Goal: Task Accomplishment & Management: Complete application form

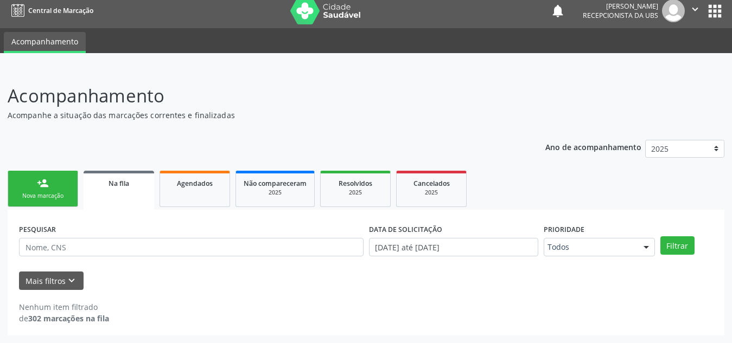
scroll to position [7, 0]
click at [81, 247] on input "text" at bounding box center [191, 247] width 344 height 18
click at [201, 244] on input "text" at bounding box center [191, 247] width 344 height 18
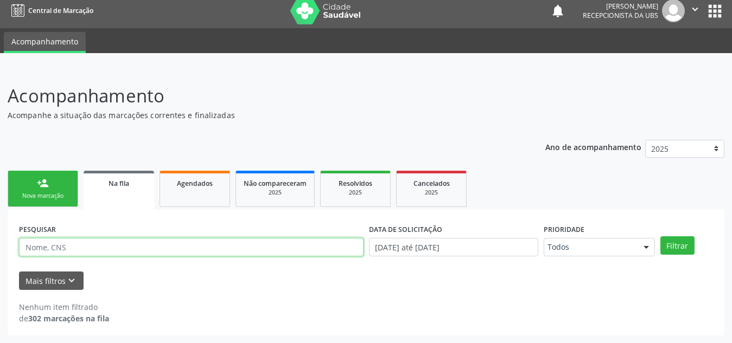
click at [93, 248] on input "text" at bounding box center [191, 247] width 344 height 18
type input "[PERSON_NAME]"
click at [660, 236] on button "Filtrar" at bounding box center [677, 245] width 34 height 18
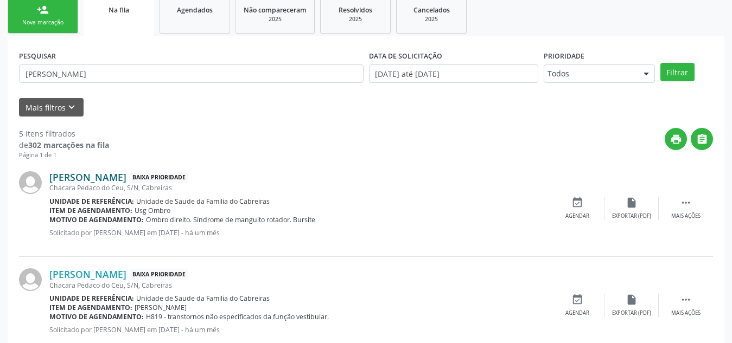
scroll to position [180, 0]
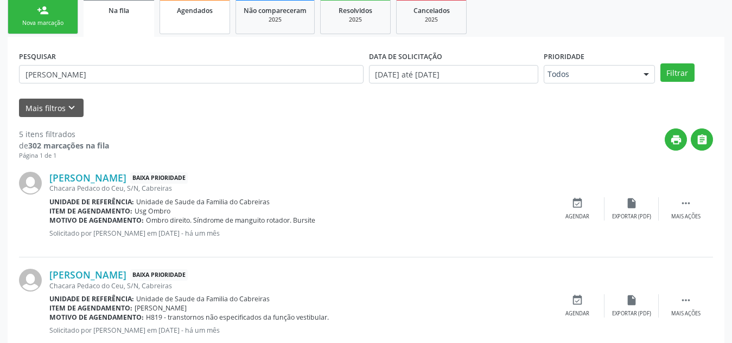
click at [201, 11] on span "Agendados" at bounding box center [195, 10] width 36 height 9
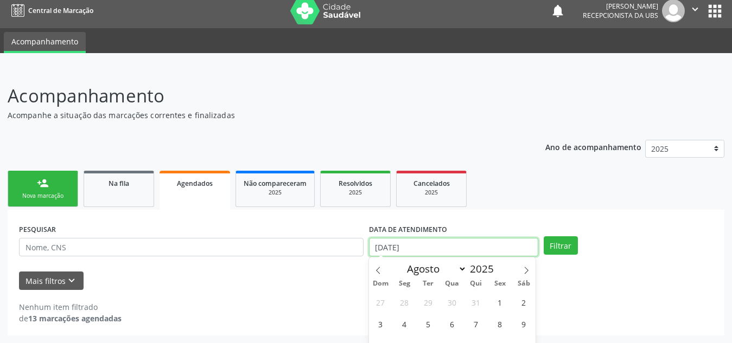
scroll to position [74, 0]
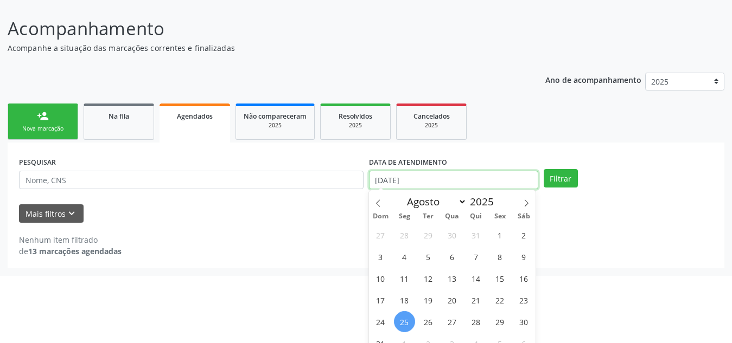
click at [414, 255] on body "Central de Marcação notifications [PERSON_NAME] Recepcionista da UBS  Configur…" at bounding box center [366, 97] width 732 height 343
click at [500, 236] on span "1" at bounding box center [499, 235] width 21 height 21
type input "[DATE]"
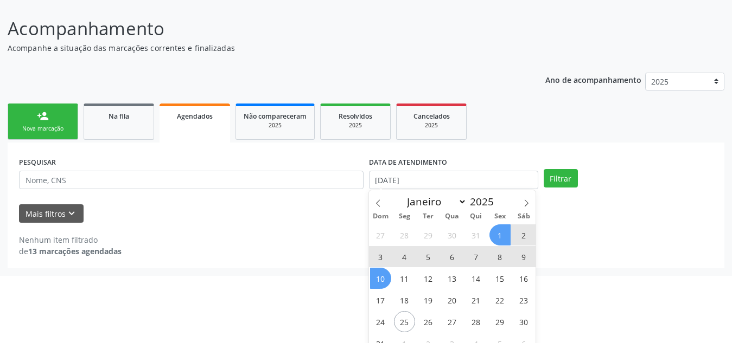
scroll to position [85, 0]
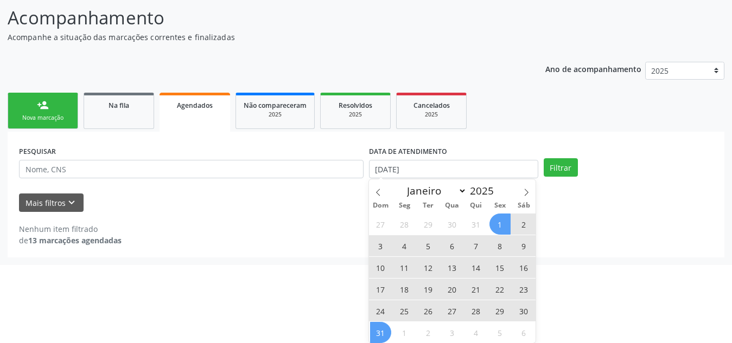
click at [383, 337] on span "31" at bounding box center [380, 332] width 21 height 21
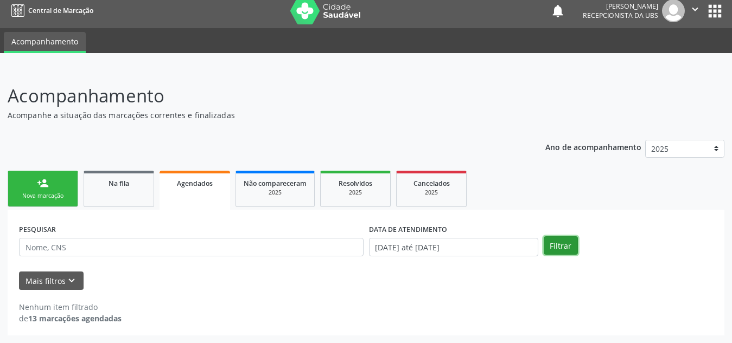
click at [555, 249] on button "Filtrar" at bounding box center [560, 245] width 34 height 18
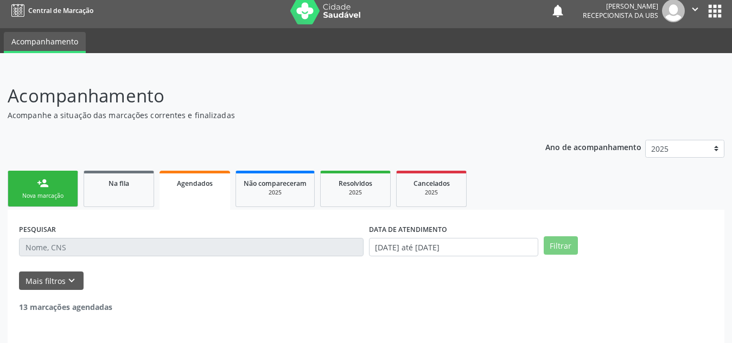
scroll to position [41, 0]
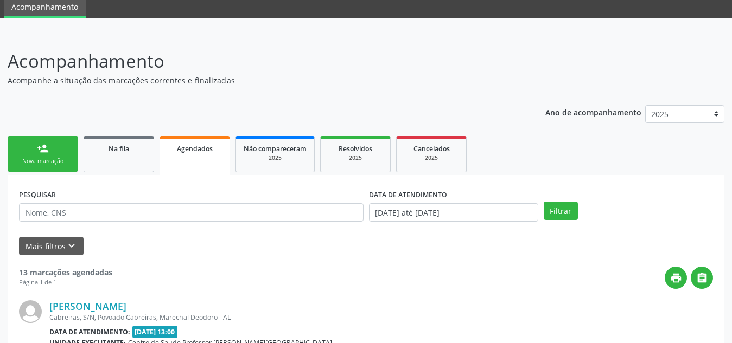
click at [316, 153] on ul "person_add Nova marcação Na fila Agendados Não compareceram 2025 Resolvidos 202…" at bounding box center [366, 154] width 716 height 42
click at [341, 154] on div "2025" at bounding box center [355, 158] width 54 height 8
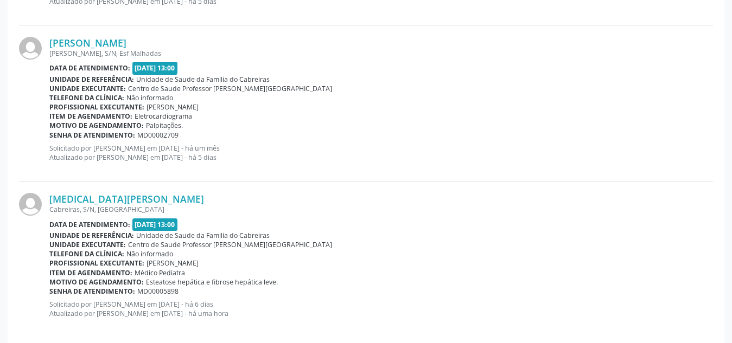
scroll to position [631, 0]
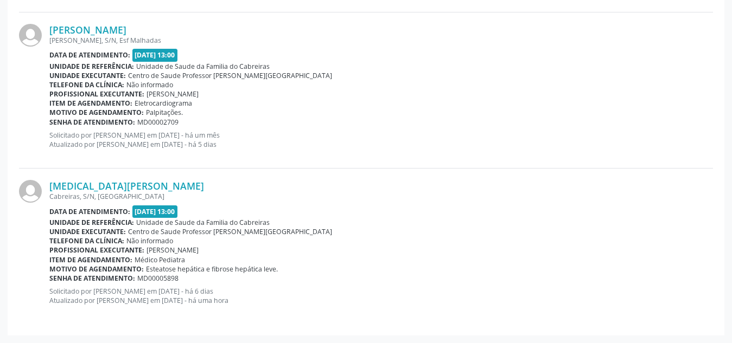
drag, startPoint x: 47, startPoint y: 181, endPoint x: 222, endPoint y: 174, distance: 174.8
click at [222, 174] on div "[MEDICAL_DATA][PERSON_NAME] Cabreiras, S/N, [GEOGRAPHIC_DATA] Data de atendimen…" at bounding box center [366, 247] width 694 height 156
copy div "[MEDICAL_DATA][PERSON_NAME]"
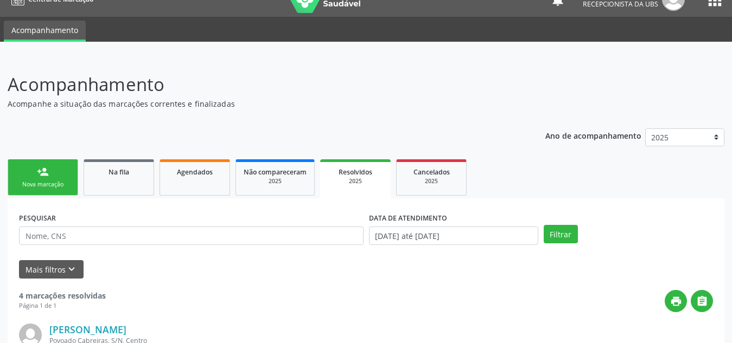
scroll to position [0, 0]
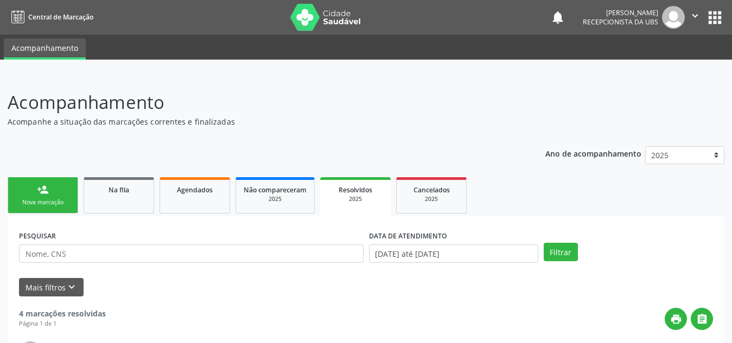
click at [39, 182] on link "person_add Nova marcação" at bounding box center [43, 195] width 71 height 36
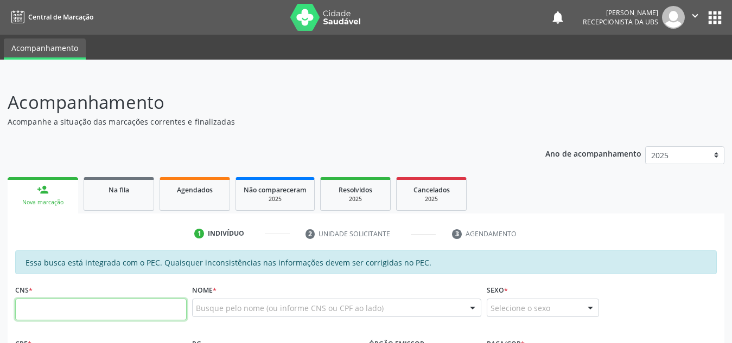
click at [104, 305] on input "text" at bounding box center [100, 310] width 171 height 22
type input "704 1007 8764 8880"
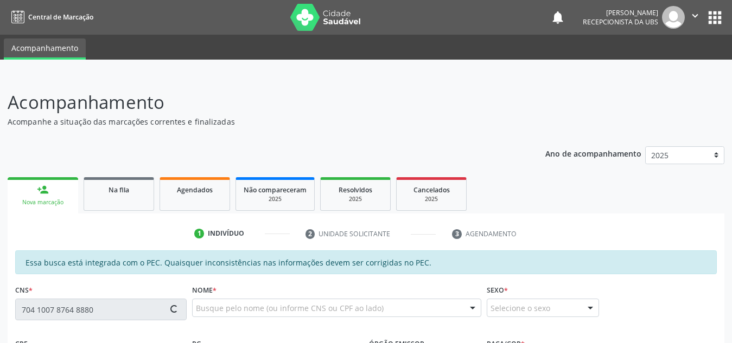
type input "178.237.604-60"
type input "[DATE]"
type input "[PERSON_NAME]"
type input "[PHONE_NUMBER]"
type input "S/N"
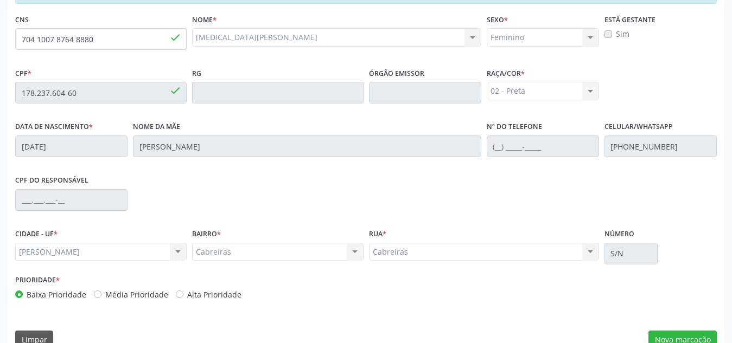
scroll to position [291, 0]
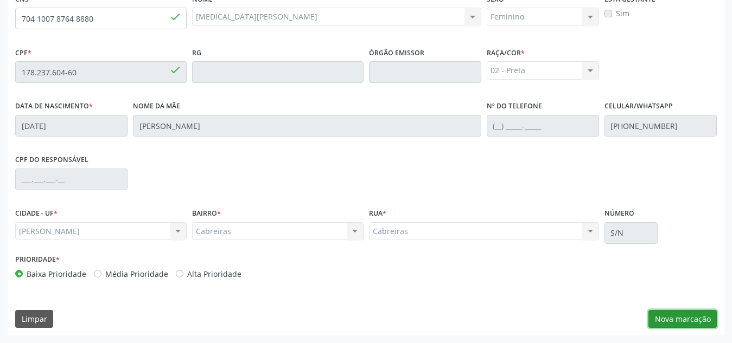
click at [664, 314] on button "Nova marcação" at bounding box center [682, 319] width 68 height 18
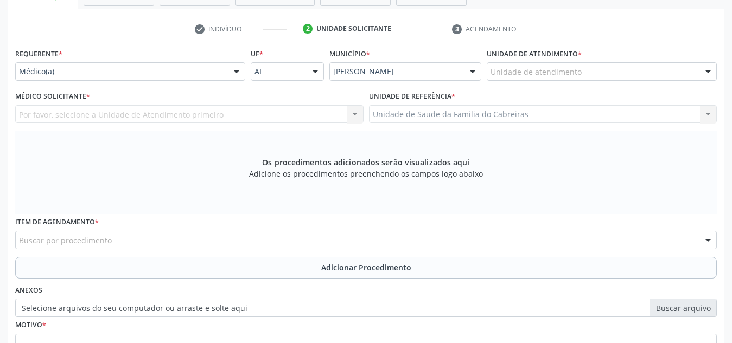
scroll to position [204, 0]
click at [604, 68] on div "Unidade de atendimento" at bounding box center [601, 72] width 230 height 18
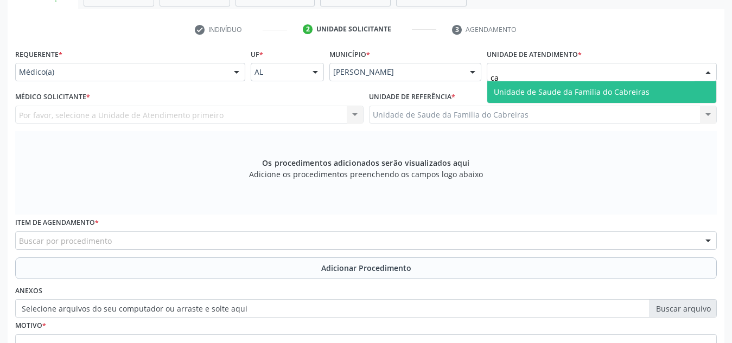
type input "c"
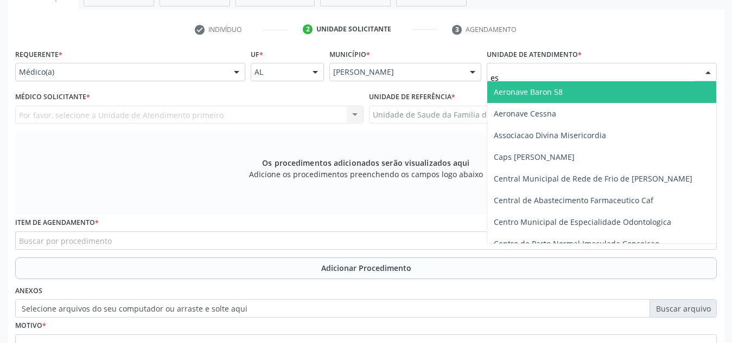
type input "est"
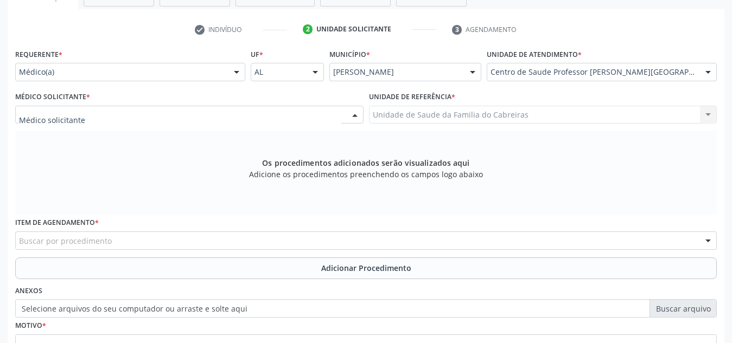
click at [272, 116] on div at bounding box center [189, 115] width 348 height 18
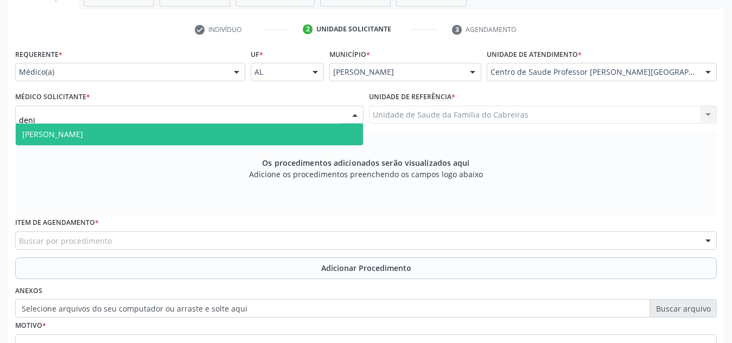
type input "[PERSON_NAME]"
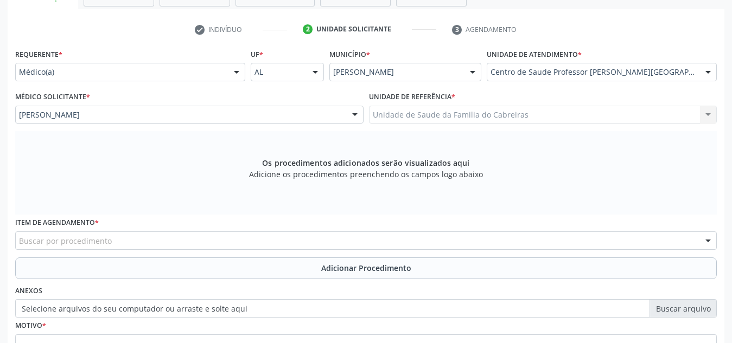
click at [230, 236] on div "Buscar por procedimento" at bounding box center [365, 241] width 701 height 18
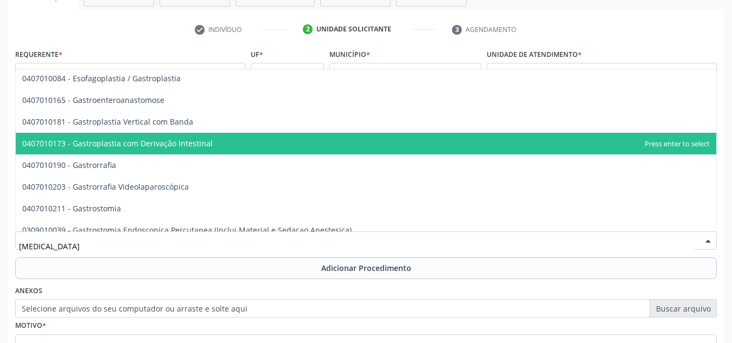
scroll to position [93, 0]
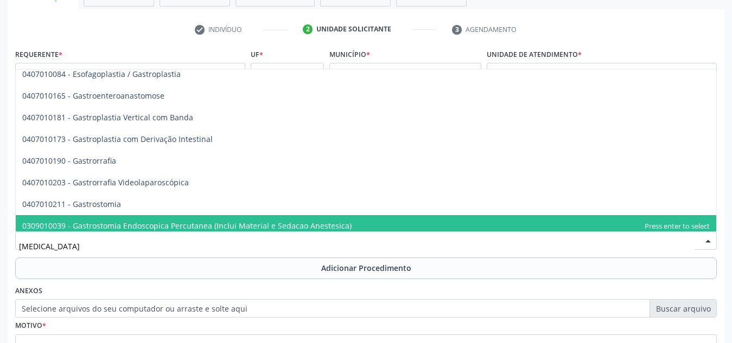
click at [198, 247] on input "[MEDICAL_DATA]" at bounding box center [356, 246] width 675 height 22
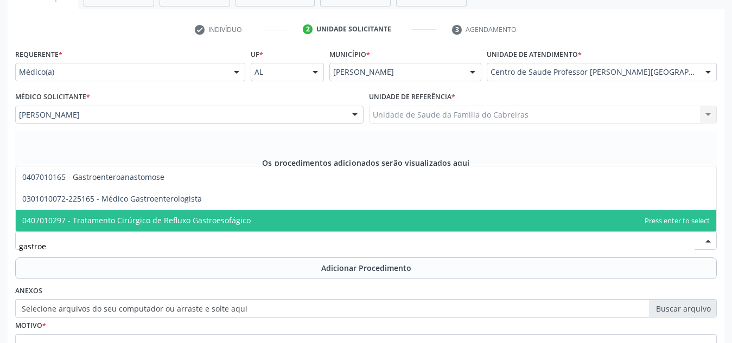
scroll to position [0, 0]
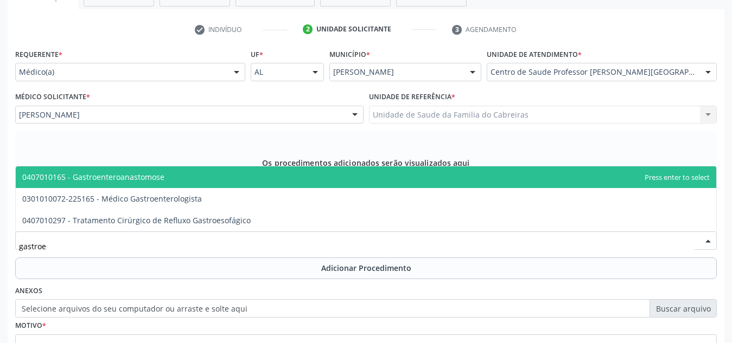
type input "[MEDICAL_DATA]"
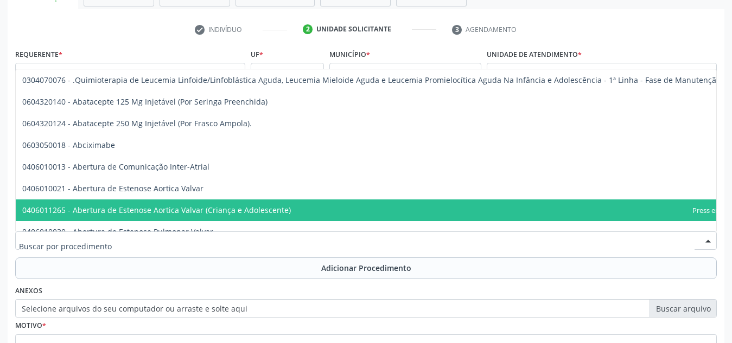
click at [113, 240] on div at bounding box center [365, 241] width 701 height 18
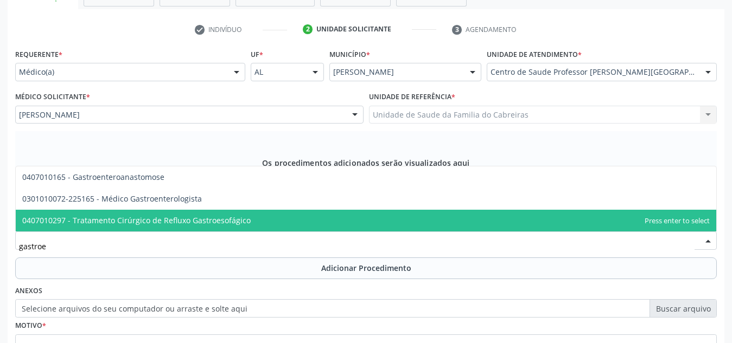
type input "gastroen"
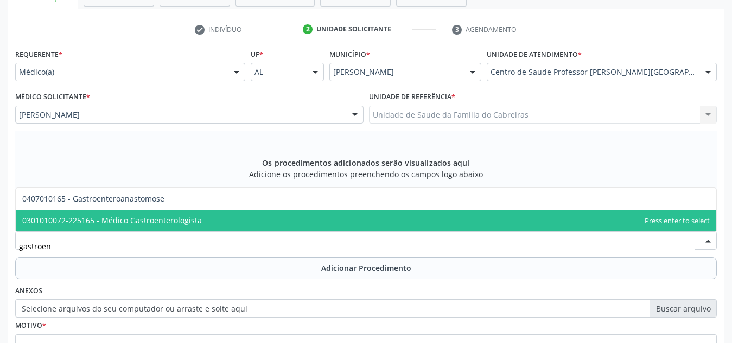
click at [169, 223] on span "0301010072-225165 - Médico Gastroenterologista" at bounding box center [112, 220] width 180 height 10
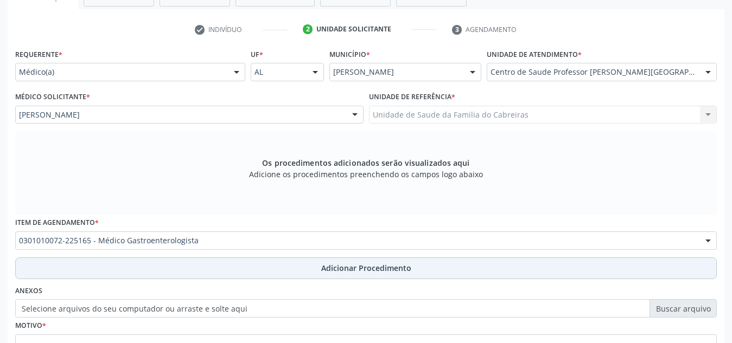
click at [173, 268] on button "Adicionar Procedimento" at bounding box center [365, 269] width 701 height 22
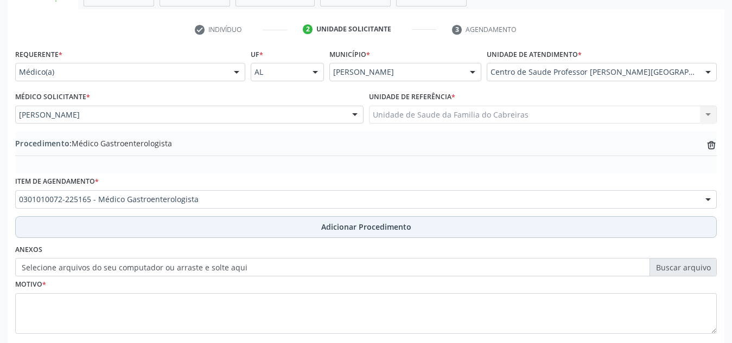
scroll to position [267, 0]
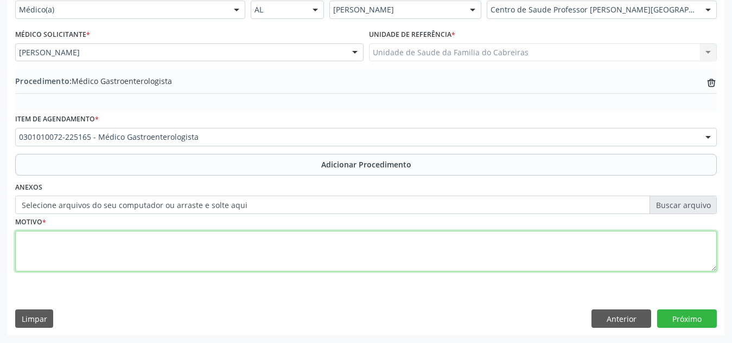
click at [189, 260] on textarea at bounding box center [365, 251] width 701 height 41
click at [20, 239] on textarea "3 a 11 m, c/ CID - 5760, (c/ US, evidenciando esteatose hepática), necessitando…" at bounding box center [365, 251] width 701 height 41
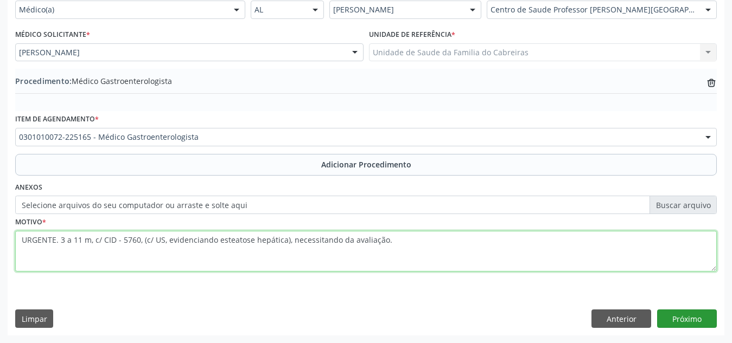
type textarea "URGENTE. 3 a 11 m, c/ CID - 5760, (c/ US, evidenciando esteatose hepática), nec…"
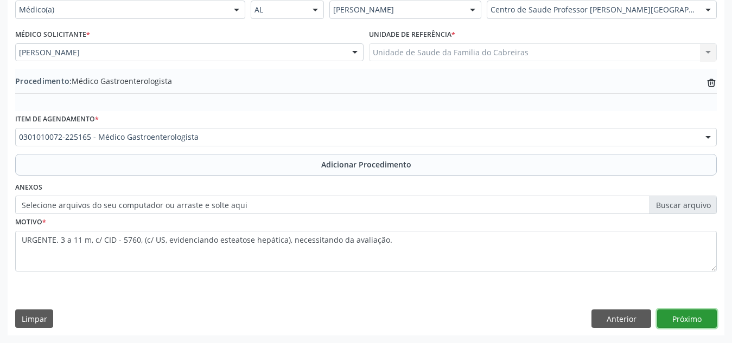
click at [690, 319] on button "Próximo" at bounding box center [687, 319] width 60 height 18
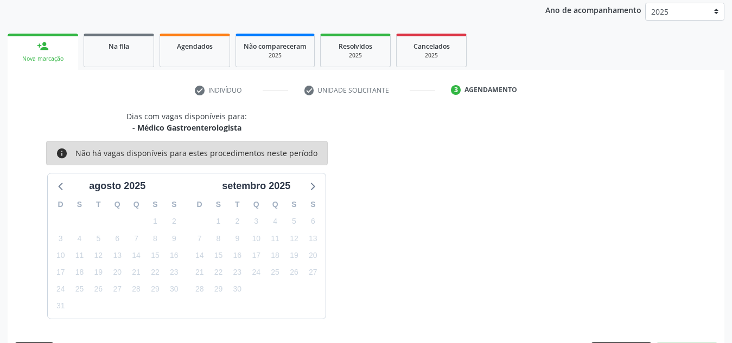
scroll to position [176, 0]
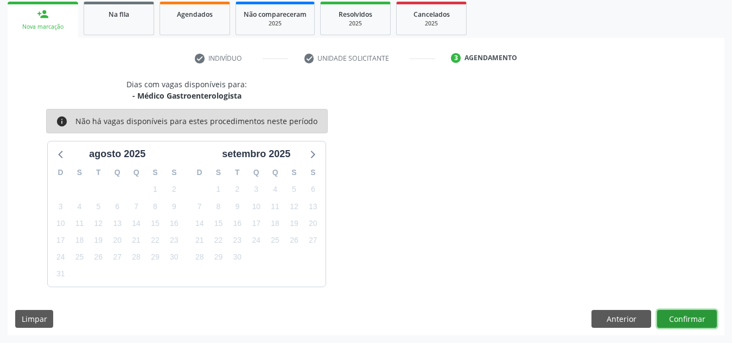
click at [690, 319] on button "Confirmar" at bounding box center [687, 319] width 60 height 18
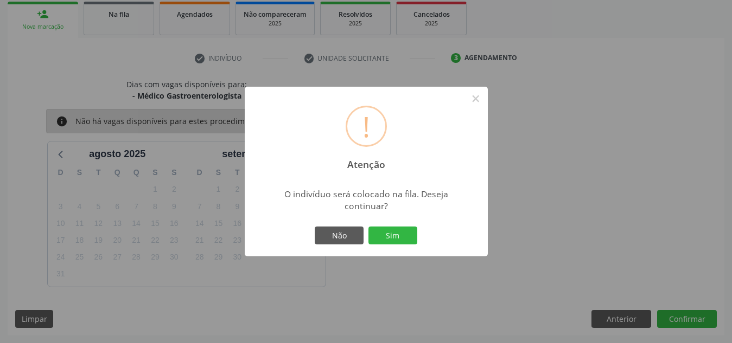
click at [368, 227] on button "Sim" at bounding box center [392, 236] width 49 height 18
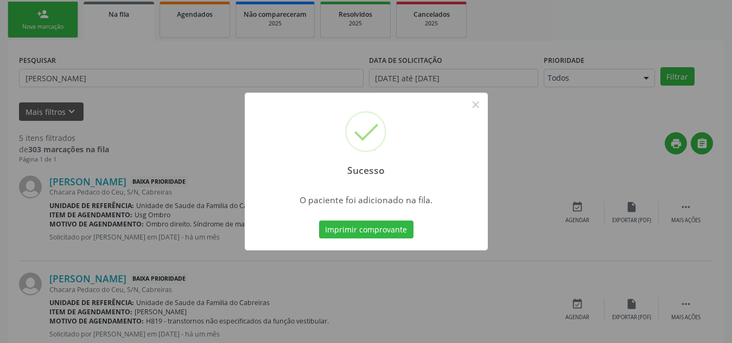
scroll to position [30, 0]
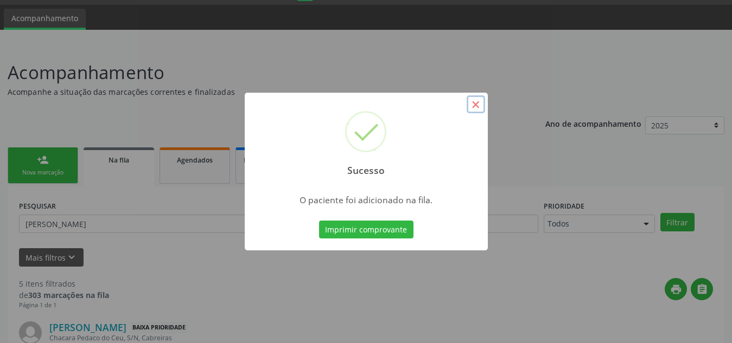
click at [483, 108] on button "×" at bounding box center [475, 104] width 18 height 18
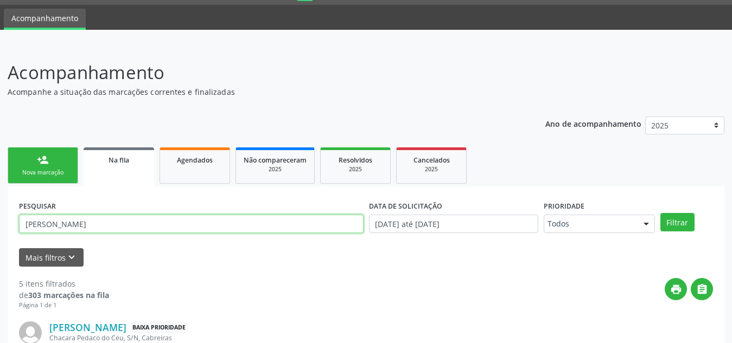
drag, startPoint x: 60, startPoint y: 226, endPoint x: 0, endPoint y: 231, distance: 60.4
click at [660, 213] on button "Filtrar" at bounding box center [677, 222] width 34 height 18
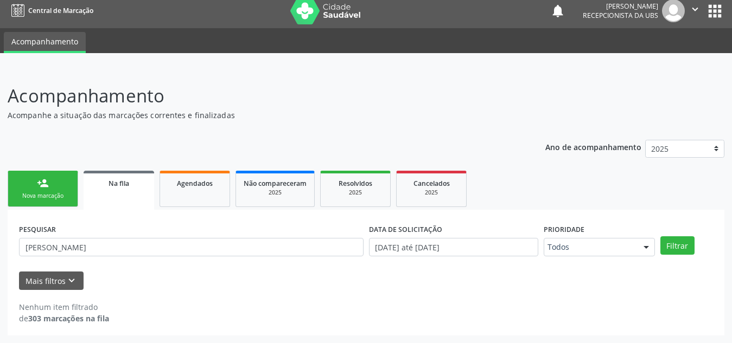
scroll to position [7, 0]
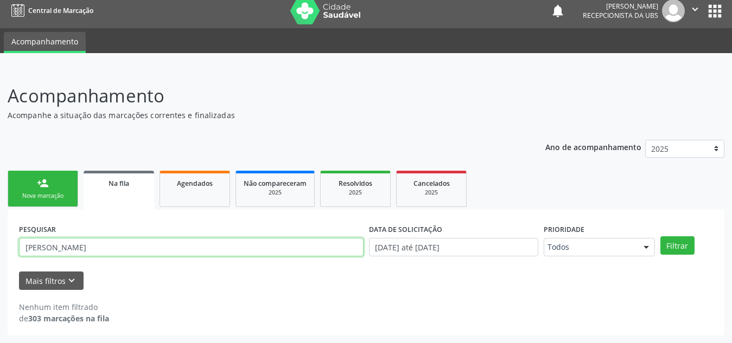
click at [159, 255] on input "[PERSON_NAME]" at bounding box center [191, 247] width 344 height 18
type input "a"
paste input "703005822832376"
type input "703005822832376"
click at [660, 236] on button "Filtrar" at bounding box center [677, 245] width 34 height 18
